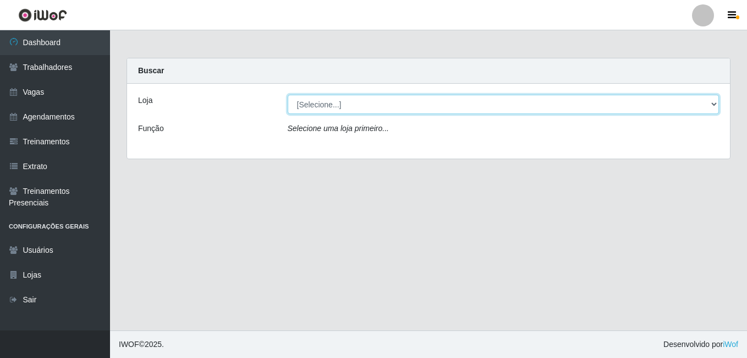
click at [356, 107] on select "[Selecione...] [GEOGRAPHIC_DATA] - [DATE][GEOGRAPHIC_DATA]" at bounding box center [504, 104] width 432 height 19
select select "471"
click at [288, 95] on select "[Selecione...] [GEOGRAPHIC_DATA] - [DATE][GEOGRAPHIC_DATA]" at bounding box center [504, 104] width 432 height 19
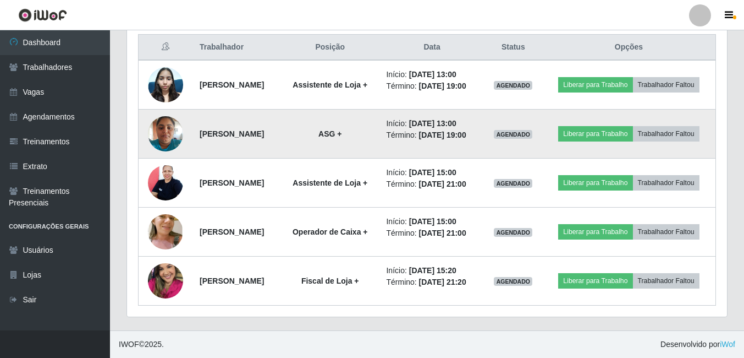
scroll to position [353, 0]
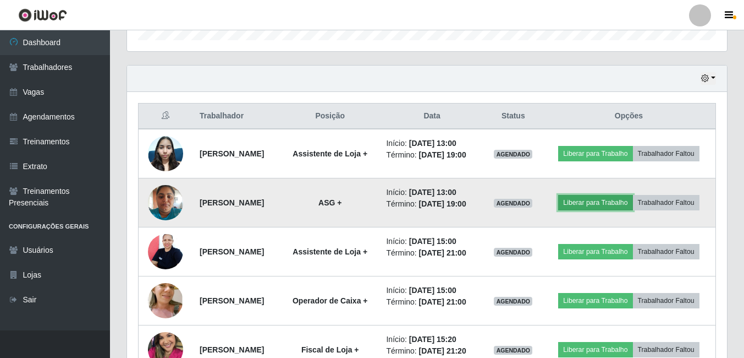
click at [633, 205] on button "Liberar para Trabalho" at bounding box center [595, 202] width 74 height 15
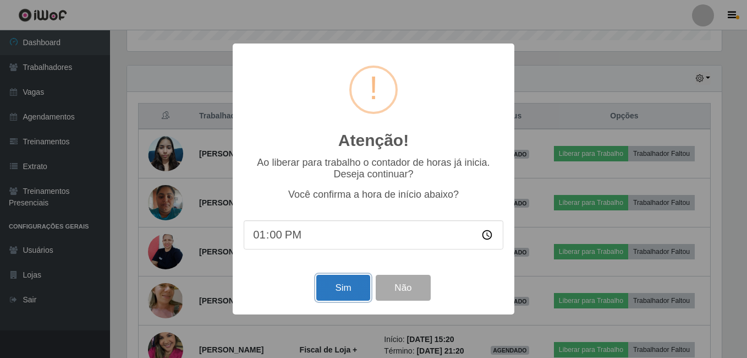
click at [349, 290] on button "Sim" at bounding box center [342, 287] width 53 height 26
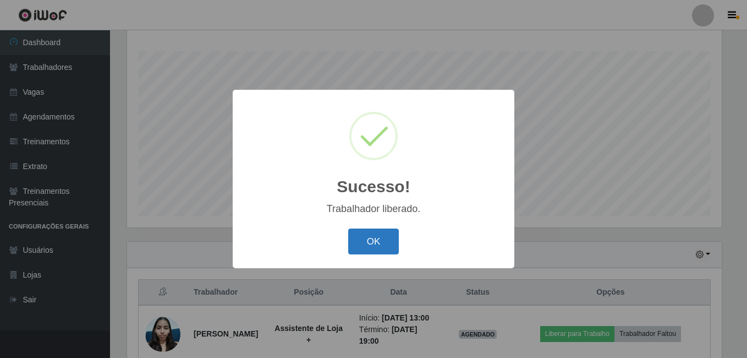
click at [378, 238] on button "OK" at bounding box center [373, 241] width 51 height 26
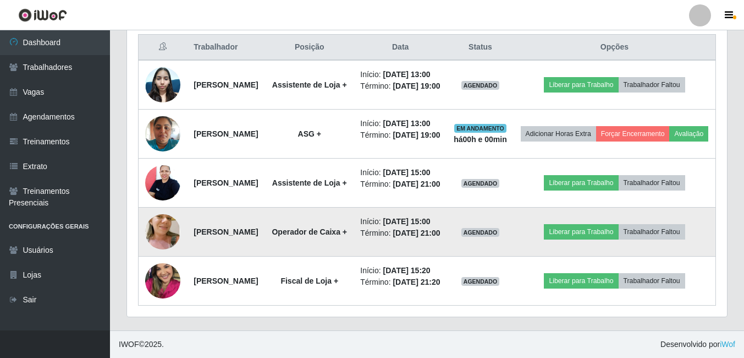
scroll to position [507, 0]
click at [163, 217] on img at bounding box center [162, 232] width 35 height 66
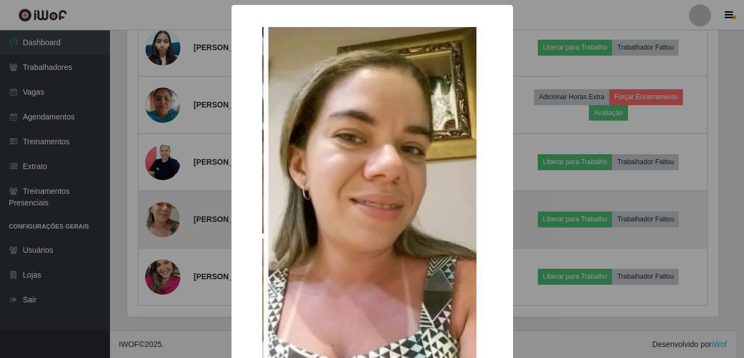
scroll to position [228, 595]
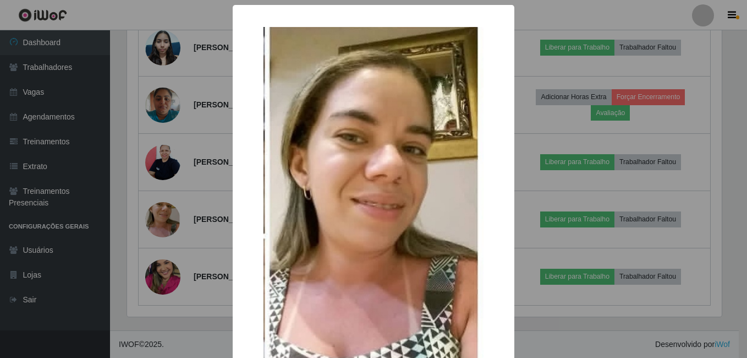
click at [419, 221] on img at bounding box center [373, 233] width 220 height 412
click at [586, 190] on div "× OK Cancel" at bounding box center [373, 179] width 747 height 358
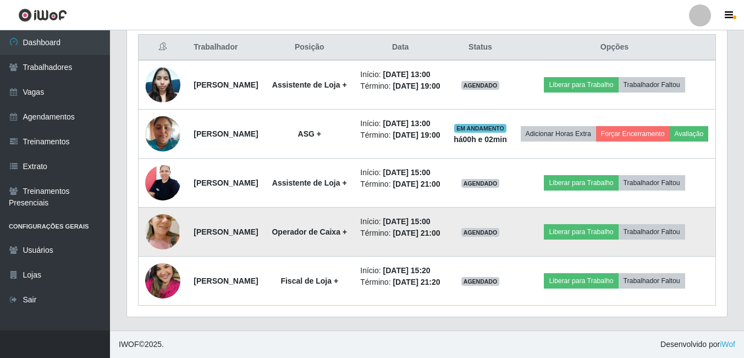
scroll to position [411, 0]
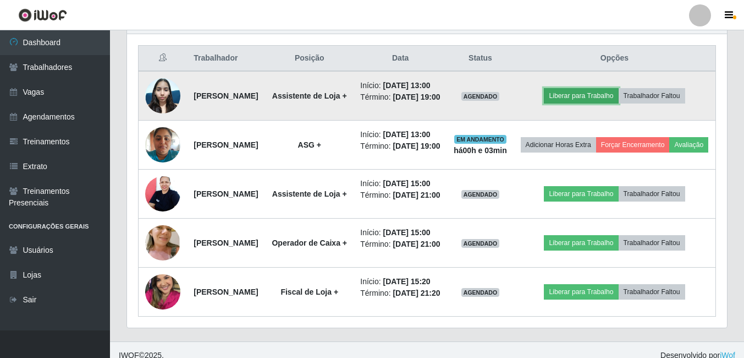
click at [590, 103] on button "Liberar para Trabalho" at bounding box center [581, 95] width 74 height 15
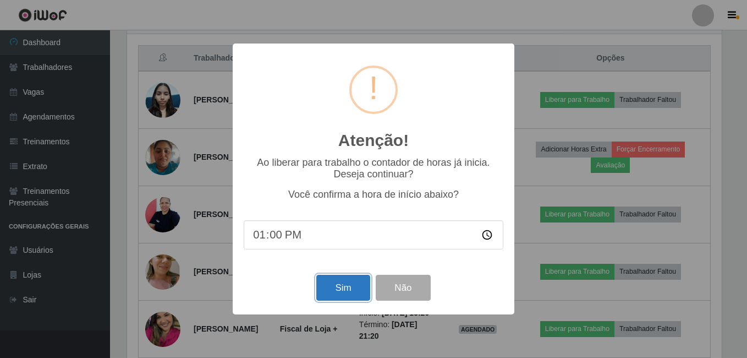
click at [340, 289] on button "Sim" at bounding box center [342, 287] width 53 height 26
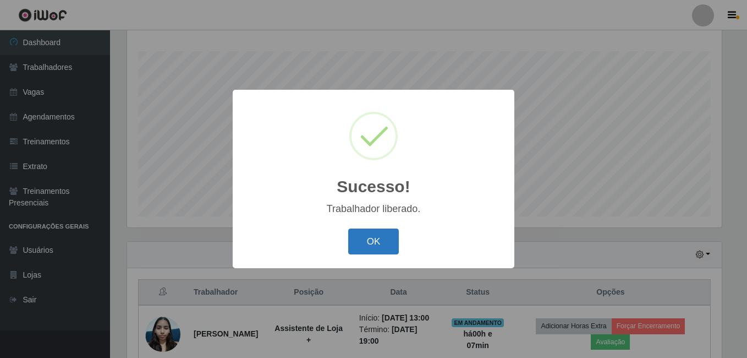
click at [383, 240] on button "OK" at bounding box center [373, 241] width 51 height 26
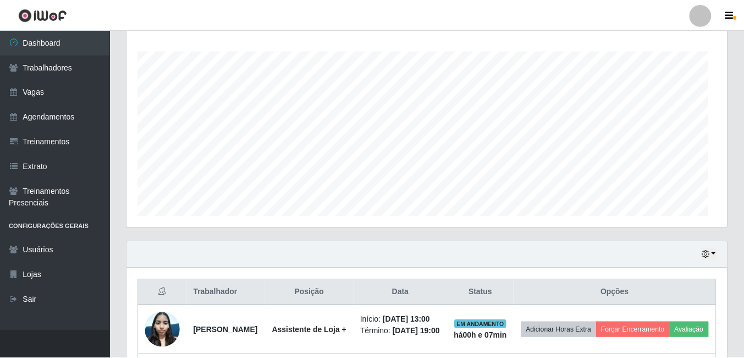
scroll to position [228, 600]
